Goal: Information Seeking & Learning: Learn about a topic

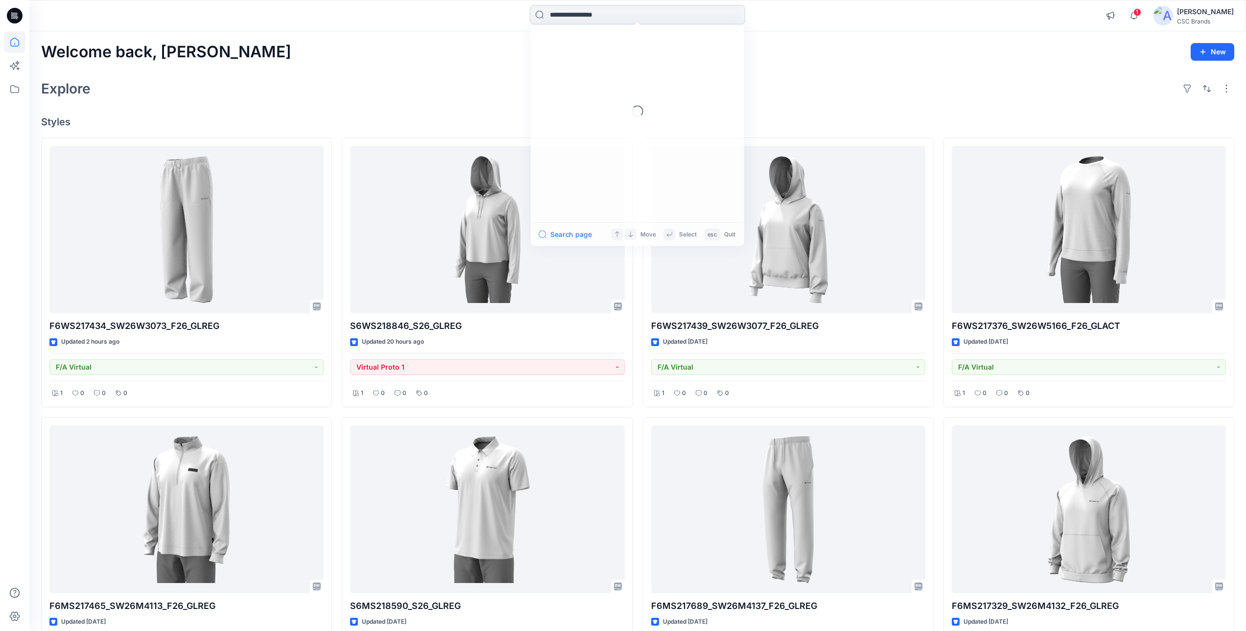
click at [564, 14] on input at bounding box center [637, 15] width 215 height 20
paste input "**********"
type input "**********"
click at [584, 53] on mark "F6MS217466" at bounding box center [572, 53] width 46 height 11
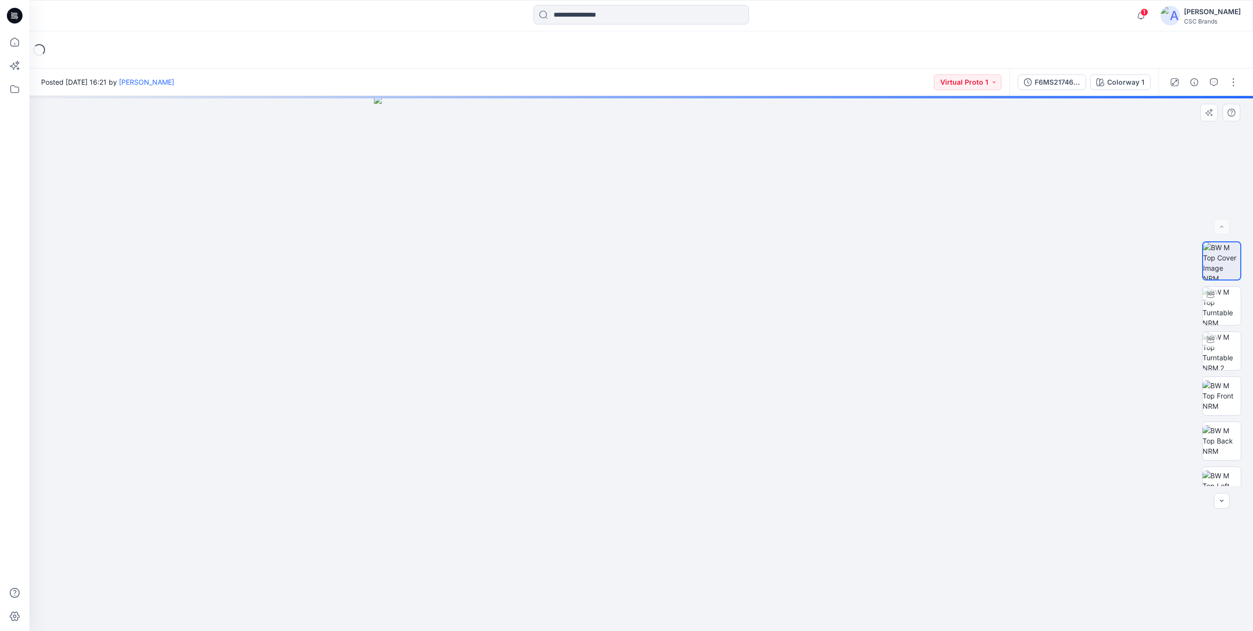
drag, startPoint x: 842, startPoint y: 482, endPoint x: 614, endPoint y: 486, distance: 228.1
click at [614, 486] on img at bounding box center [641, 363] width 535 height 535
click at [1211, 303] on img at bounding box center [1222, 306] width 38 height 38
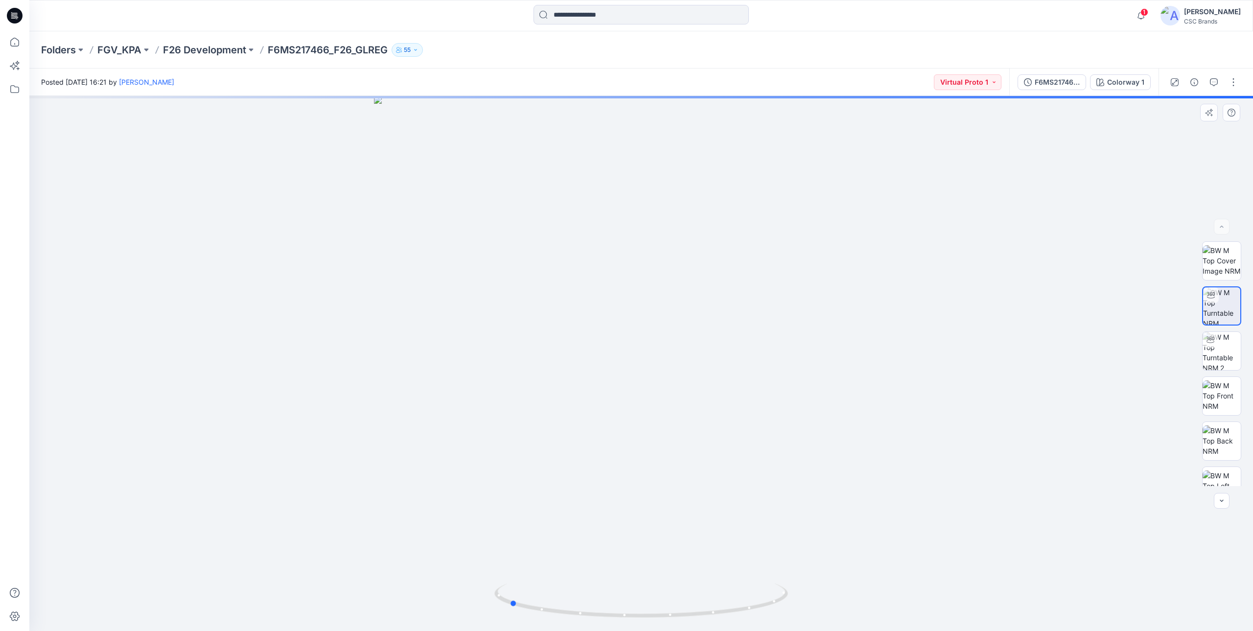
drag, startPoint x: 783, startPoint y: 524, endPoint x: 666, endPoint y: 536, distance: 117.0
click at [666, 536] on div at bounding box center [641, 363] width 1224 height 535
drag, startPoint x: 633, startPoint y: 556, endPoint x: 699, endPoint y: 555, distance: 66.1
click at [699, 555] on div at bounding box center [641, 363] width 1224 height 535
drag, startPoint x: 660, startPoint y: 613, endPoint x: 667, endPoint y: 616, distance: 7.5
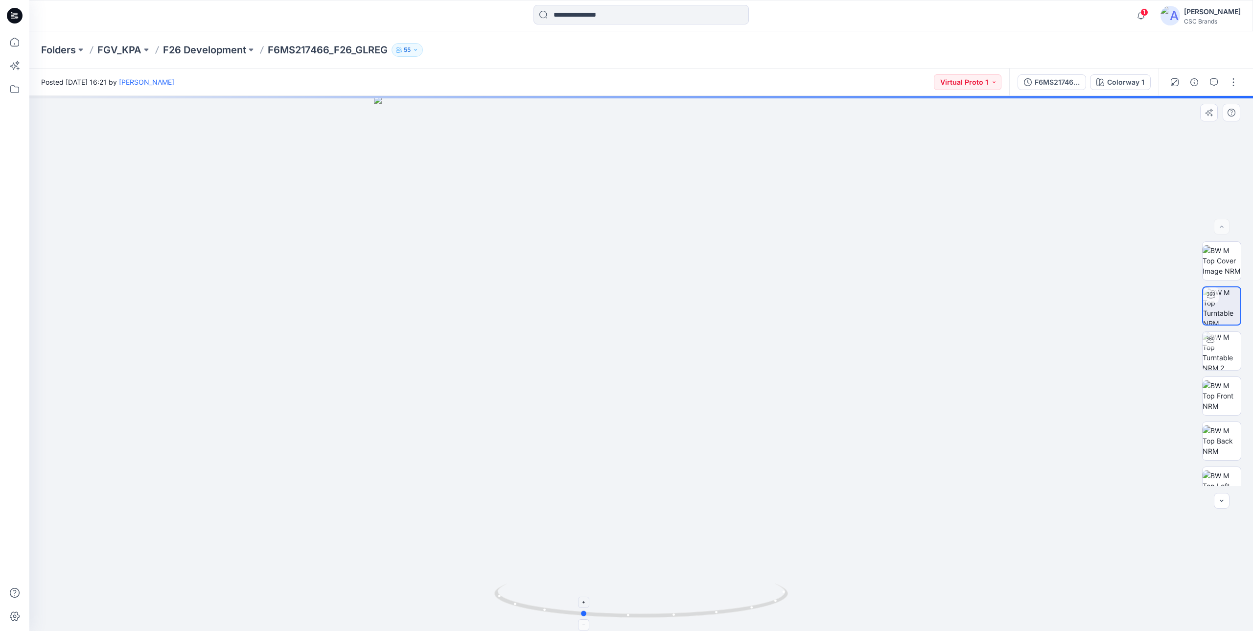
click at [667, 616] on icon at bounding box center [642, 601] width 296 height 37
drag, startPoint x: 665, startPoint y: 553, endPoint x: 689, endPoint y: 270, distance: 284.0
click at [689, 270] on img at bounding box center [641, 245] width 771 height 771
drag, startPoint x: 697, startPoint y: 505, endPoint x: 709, endPoint y: 263, distance: 242.6
click at [709, 263] on img at bounding box center [641, 88] width 1086 height 1086
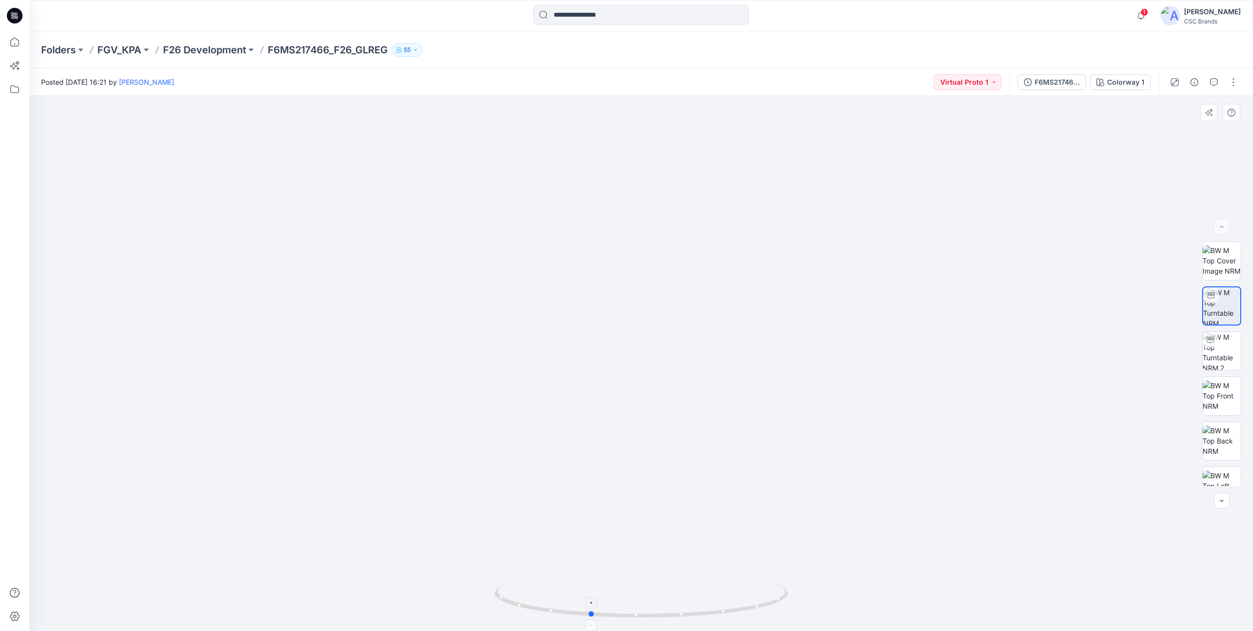
drag, startPoint x: 748, startPoint y: 609, endPoint x: 756, endPoint y: 605, distance: 8.8
click at [756, 605] on icon at bounding box center [642, 601] width 296 height 37
click at [1217, 285] on img at bounding box center [1222, 286] width 38 height 31
